Goal: Task Accomplishment & Management: Use online tool/utility

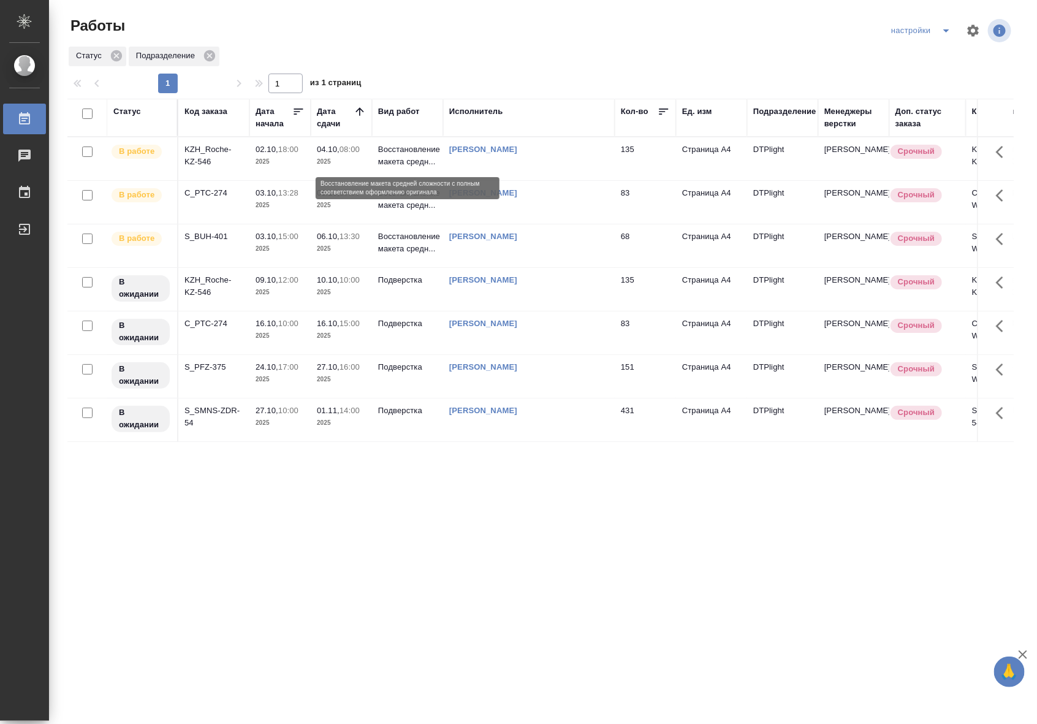
click at [414, 148] on p "Восстановление макета средн..." at bounding box center [407, 155] width 59 height 25
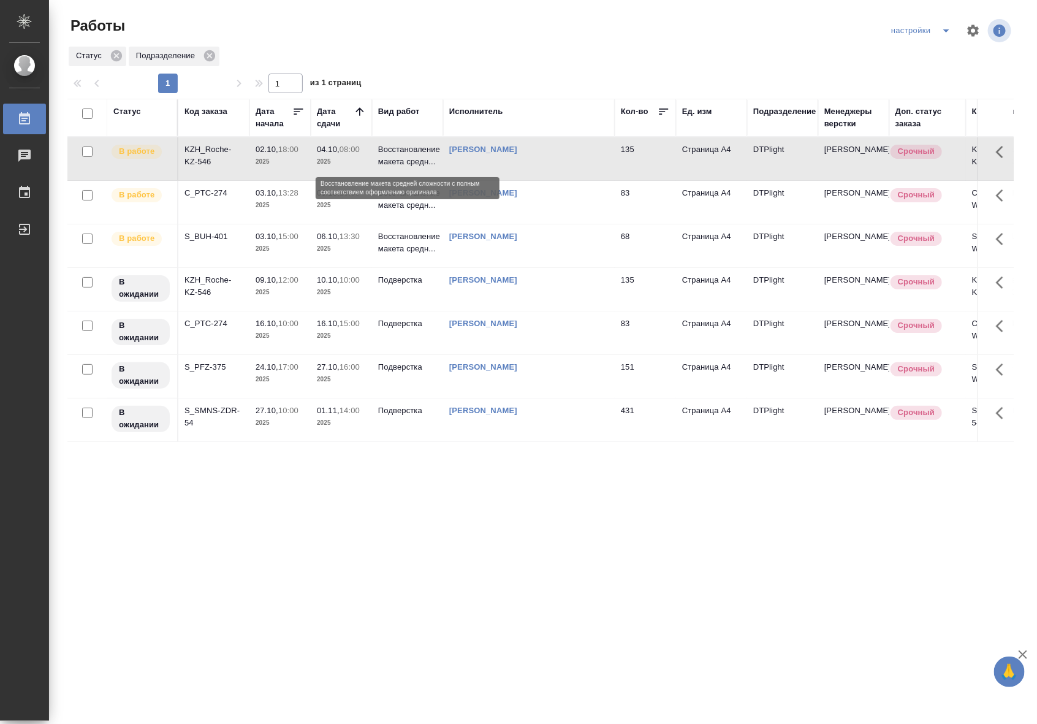
click at [414, 148] on p "Восстановление макета средн..." at bounding box center [407, 155] width 59 height 25
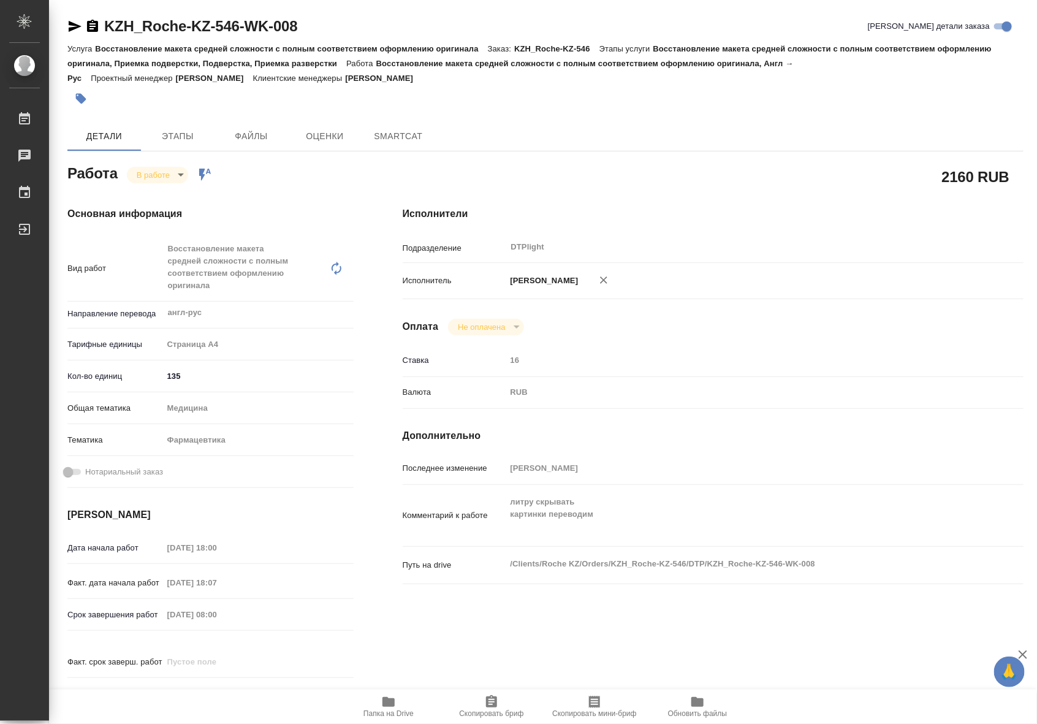
type textarea "x"
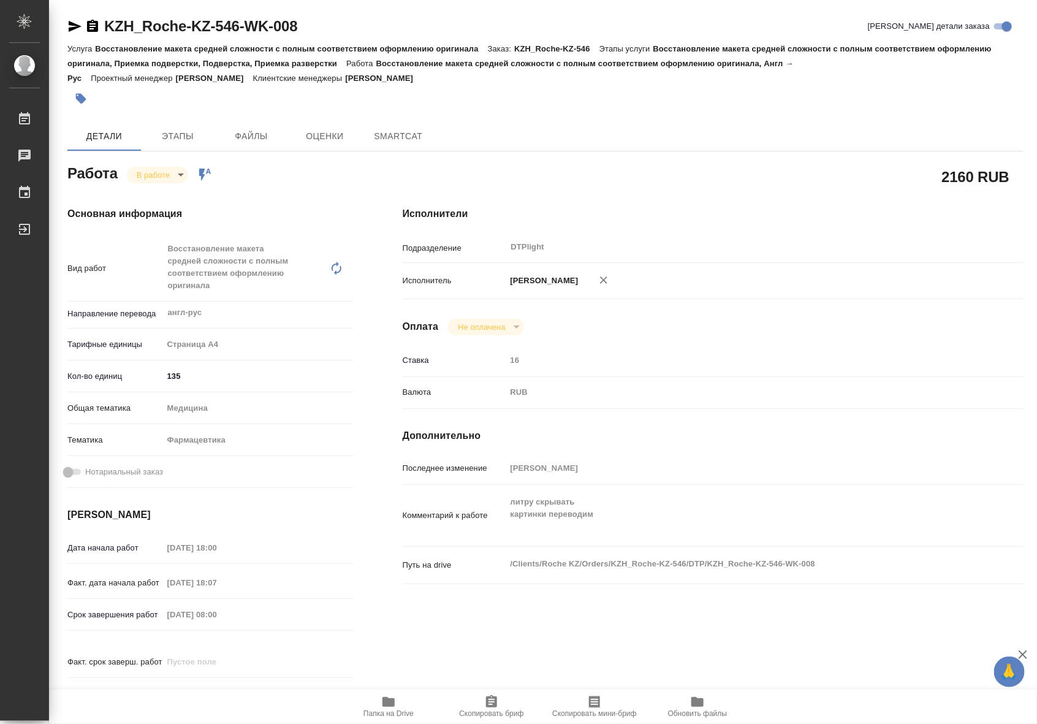
type textarea "x"
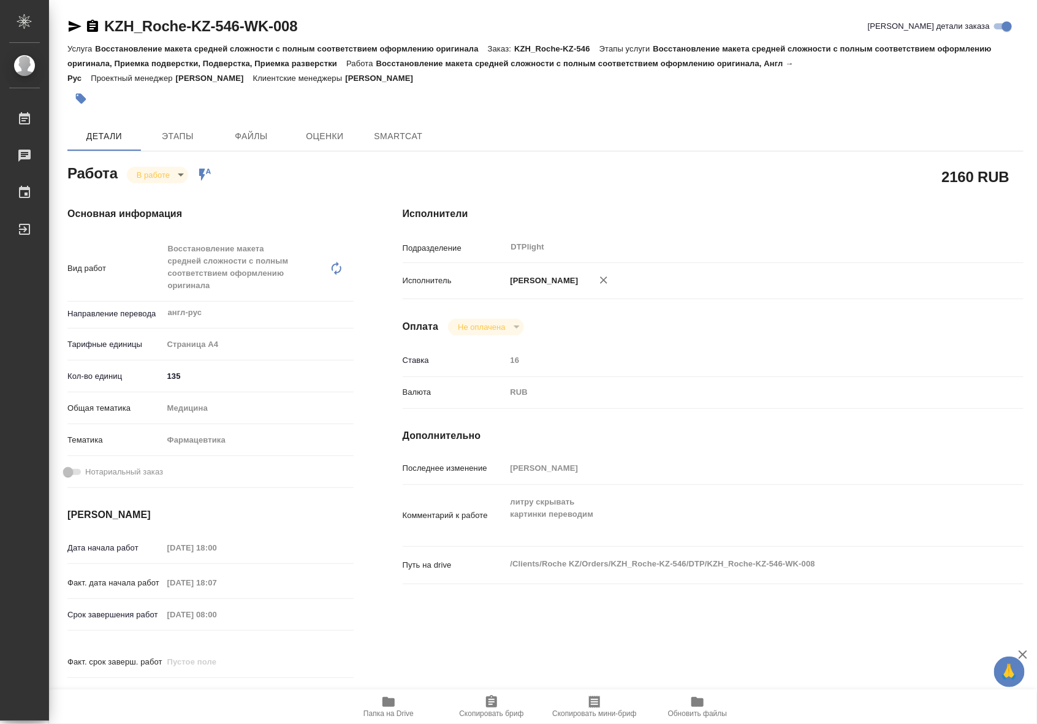
type textarea "x"
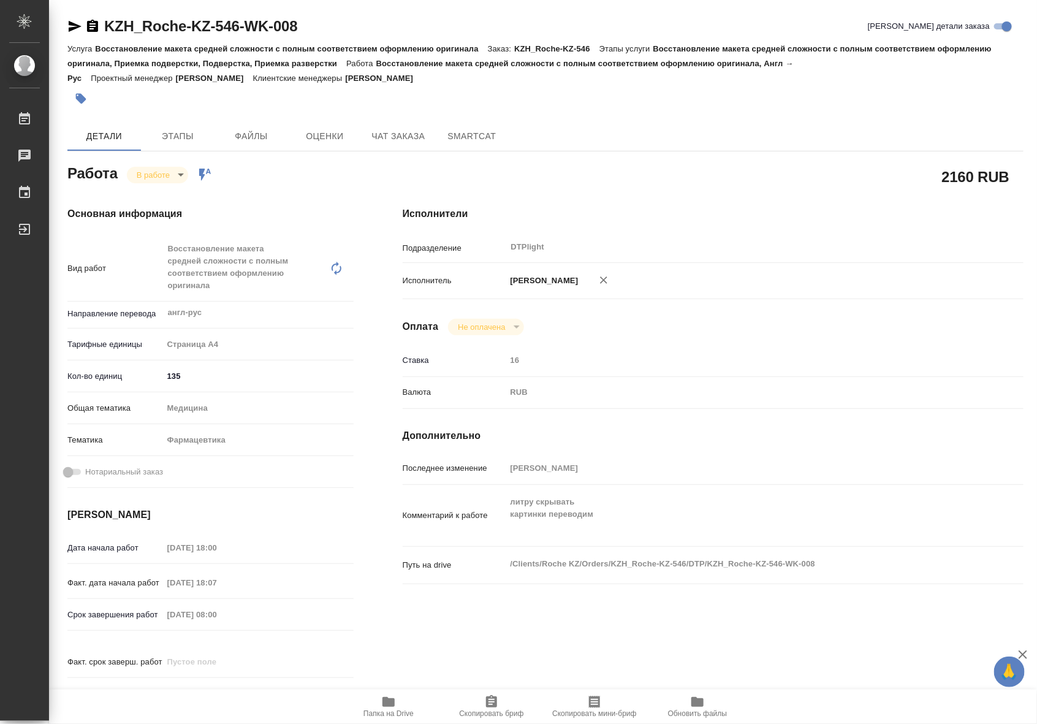
type textarea "x"
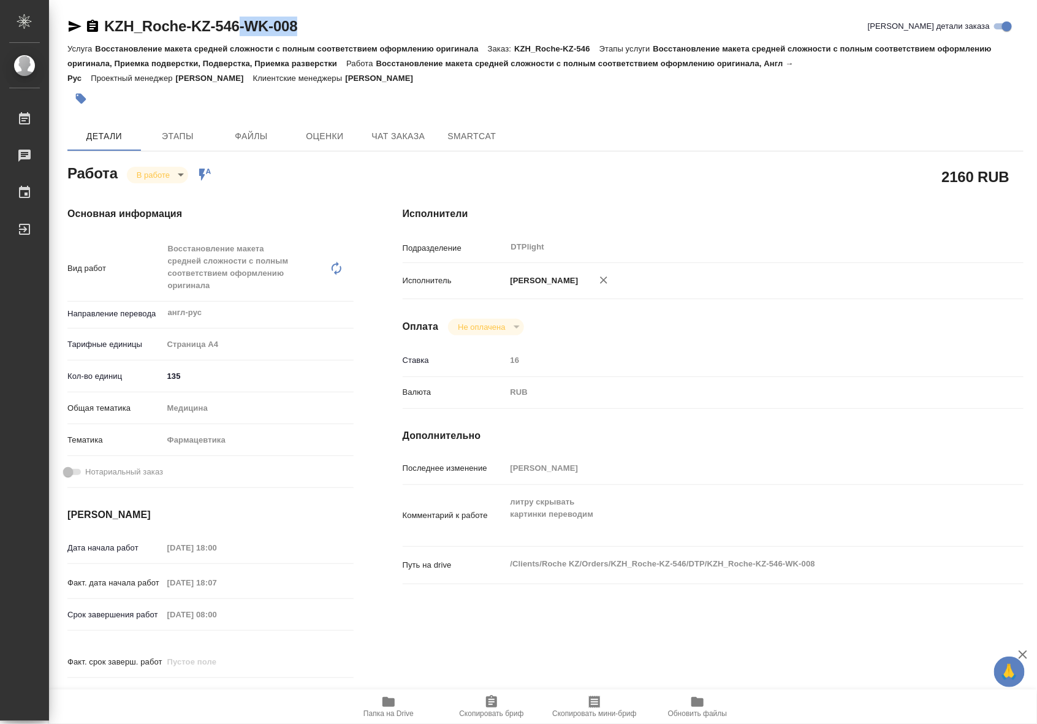
type textarea "x"
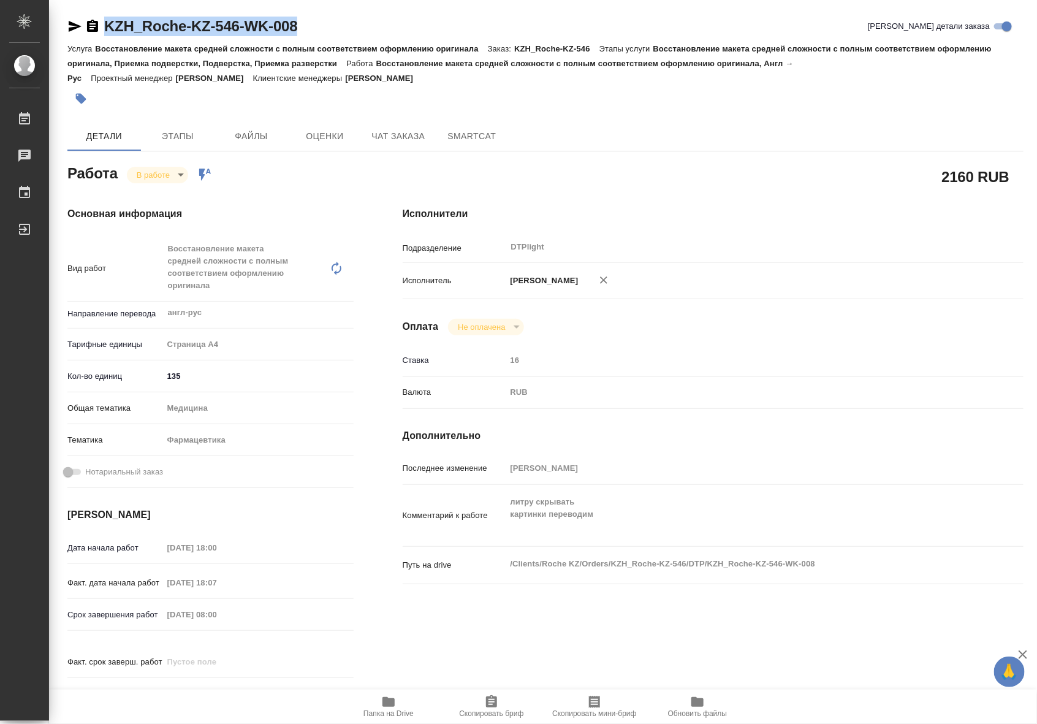
drag, startPoint x: 302, startPoint y: 26, endPoint x: 105, endPoint y: 31, distance: 196.8
click at [105, 31] on div "KZH_Roche-KZ-546-WK-008 Кратко детали заказа" at bounding box center [545, 27] width 956 height 20
copy link "KZH_Roche-KZ-546-WK-008"
click at [389, 700] on icon "button" at bounding box center [388, 702] width 12 height 10
